Goal: Task Accomplishment & Management: Complete application form

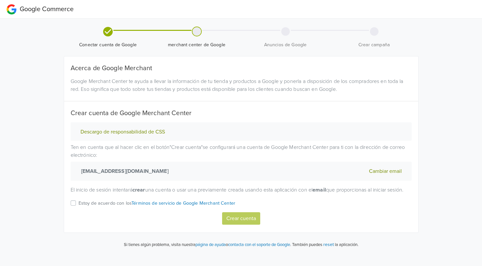
click at [79, 211] on label "Estoy de acuerdo con los Términos de servicio de Google Merchant Center" at bounding box center [157, 205] width 157 height 13
click at [0, 0] on input "Estoy de acuerdo con los Términos de servicio de Google Merchant Center" at bounding box center [0, 0] width 0 height 0
click at [242, 225] on button "Crear cuenta" at bounding box center [241, 219] width 38 height 12
click at [79, 213] on label "Estoy de acuerdo con los Términos de servicio de Google Merchant Center" at bounding box center [157, 205] width 157 height 13
click at [0, 0] on input "Estoy de acuerdo con los Términos de servicio de Google Merchant Center" at bounding box center [0, 0] width 0 height 0
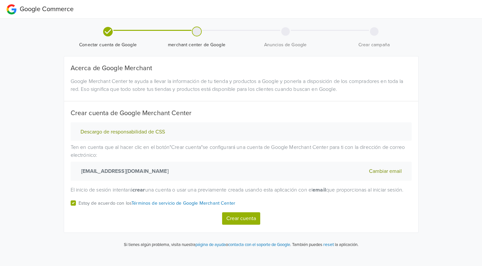
click at [255, 225] on button "Crear cuenta" at bounding box center [241, 219] width 38 height 12
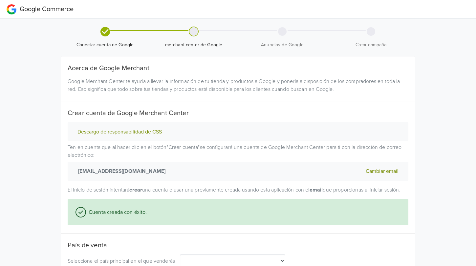
select select "cl"
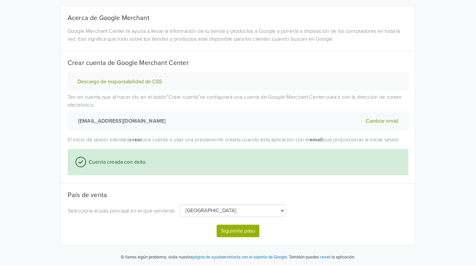
click at [239, 235] on button "Siguiente paso" at bounding box center [238, 231] width 43 height 12
select select "cl"
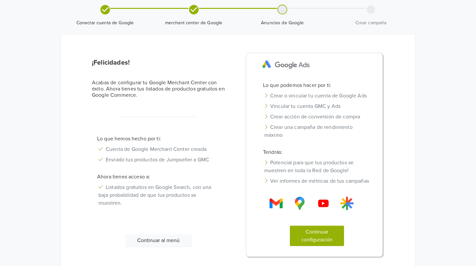
scroll to position [58, 0]
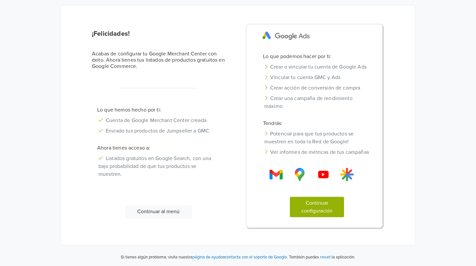
click at [328, 210] on button "Continuar configuración" at bounding box center [317, 207] width 55 height 20
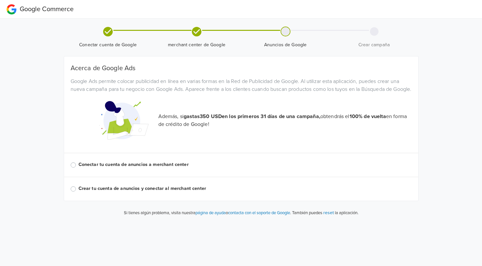
click at [186, 169] on label "Conectar tu cuenta de anuncios a merchant center" at bounding box center [245, 164] width 333 height 7
click at [0, 0] on input "Conectar tu cuenta de anuncios a merchant center" at bounding box center [0, 0] width 0 height 0
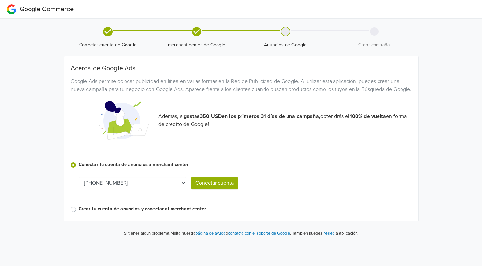
click at [169, 187] on select "[PHONE_NUMBER]" at bounding box center [133, 183] width 108 height 12
click at [213, 190] on button "Conectar cuenta" at bounding box center [214, 183] width 47 height 12
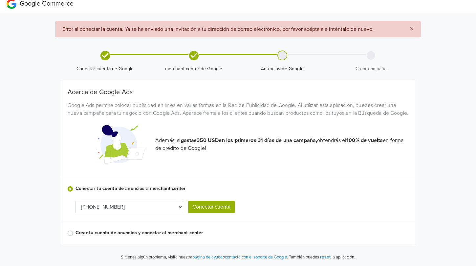
scroll to position [13, 0]
click at [207, 211] on button "Conectar cuenta" at bounding box center [211, 207] width 47 height 12
click at [223, 210] on button "Conectar cuenta" at bounding box center [211, 207] width 47 height 12
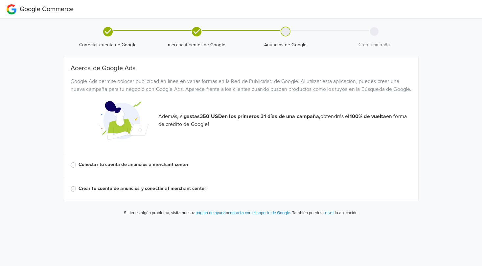
click at [79, 169] on label "Conectar tu cuenta de anuncios a merchant center" at bounding box center [245, 164] width 333 height 7
click at [0, 0] on input "Conectar tu cuenta de anuncios a merchant center" at bounding box center [0, 0] width 0 height 0
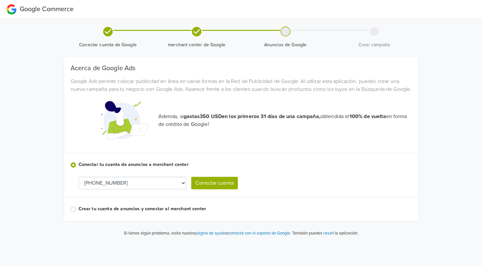
click at [223, 190] on button "Conectar cuenta" at bounding box center [214, 183] width 47 height 12
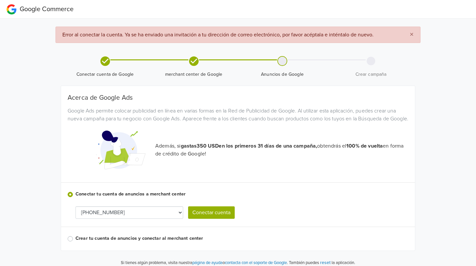
click at [197, 217] on button "Conectar cuenta" at bounding box center [211, 213] width 47 height 12
click at [223, 219] on button "Conectar cuenta" at bounding box center [211, 213] width 47 height 12
click at [414, 35] on button "×" at bounding box center [411, 35] width 17 height 16
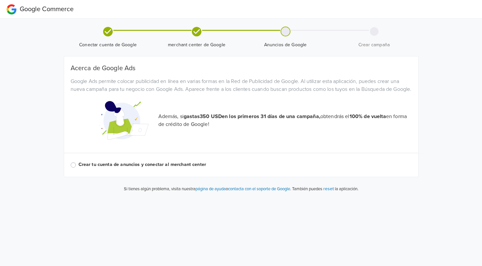
click at [111, 169] on label "Crear tu cuenta de anuncios y conectar al merchant center" at bounding box center [245, 164] width 333 height 7
click at [0, 0] on input "Crear tu cuenta de anuncios y conectar al merchant center" at bounding box center [0, 0] width 0 height 0
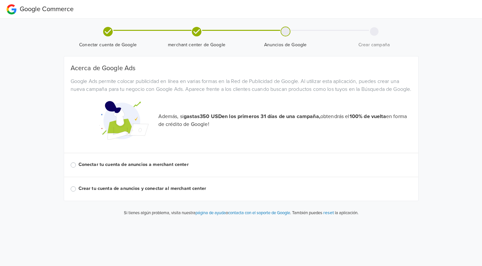
click at [79, 169] on label "Conectar tu cuenta de anuncios a merchant center" at bounding box center [245, 164] width 333 height 7
click at [0, 0] on input "Conectar tu cuenta de anuncios a merchant center" at bounding box center [0, 0] width 0 height 0
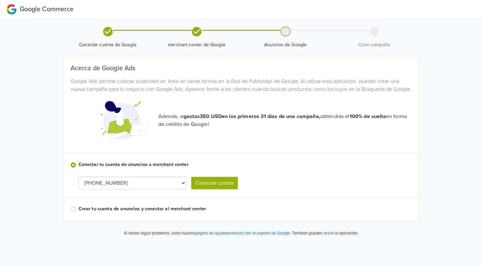
click at [215, 190] on button "Conectar cuenta" at bounding box center [214, 183] width 47 height 12
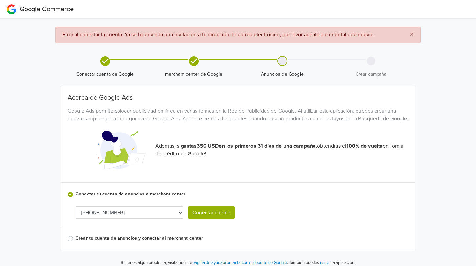
click at [215, 218] on button "Conectar cuenta" at bounding box center [211, 213] width 47 height 12
click at [414, 36] on button "×" at bounding box center [411, 35] width 17 height 16
